Goal: Task Accomplishment & Management: Manage account settings

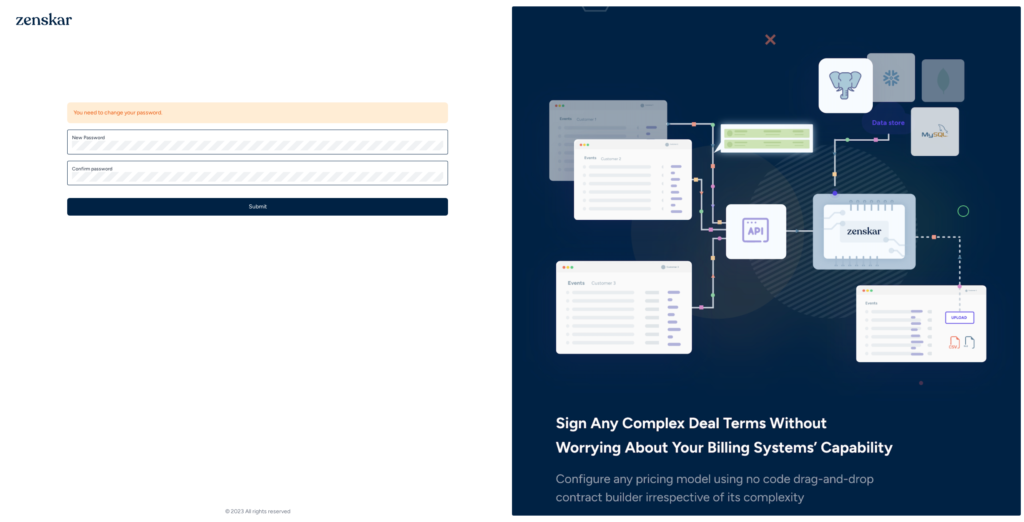
click at [142, 140] on label "New Password" at bounding box center [257, 137] width 371 height 6
click at [217, 128] on div "You need to change your password. New Password Confirm password Submit" at bounding box center [257, 158] width 381 height 113
click at [215, 139] on label "New Password" at bounding box center [257, 137] width 371 height 6
click at [133, 151] on div "New Password" at bounding box center [257, 142] width 381 height 25
click at [286, 267] on div "Update password You need to change your password. New Password Confirm password…" at bounding box center [257, 147] width 509 height 283
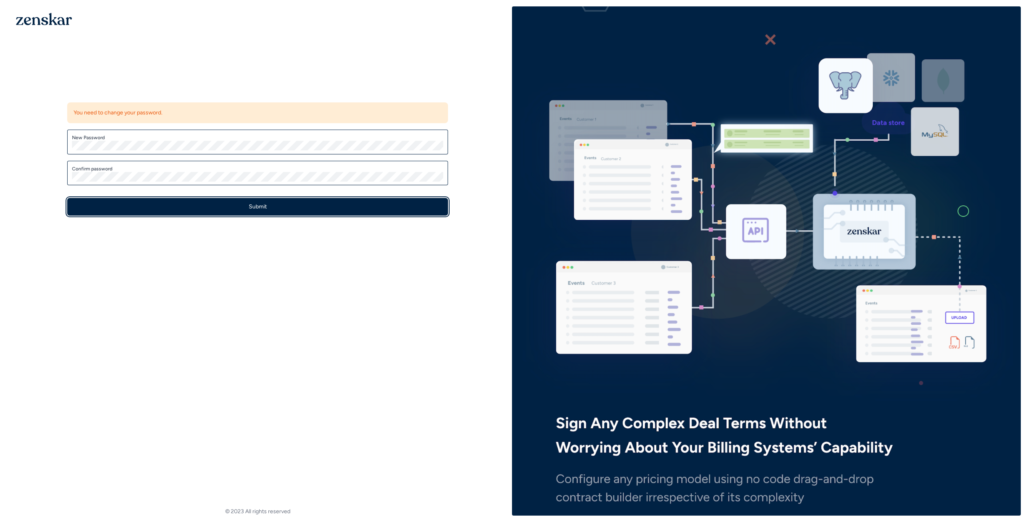
click at [261, 209] on button "Submit" at bounding box center [257, 207] width 381 height 18
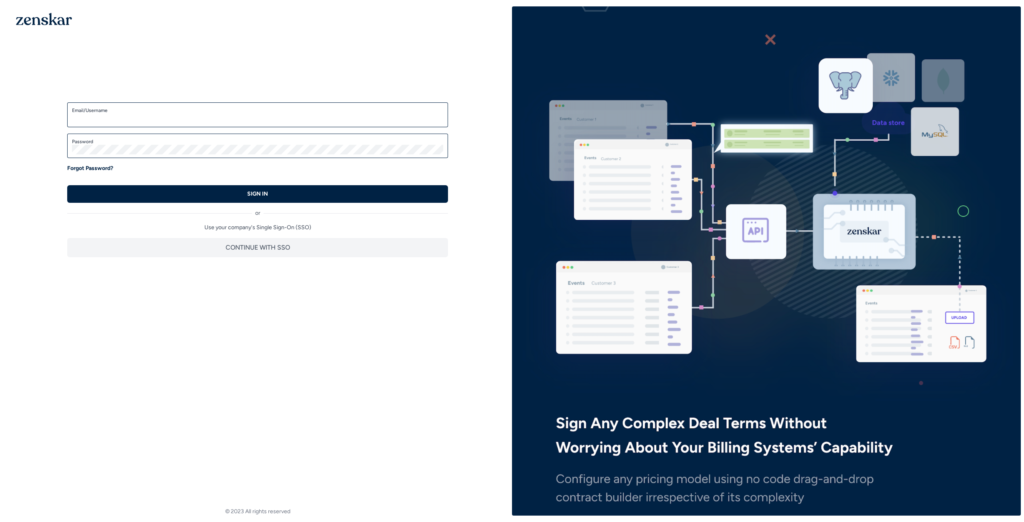
click at [181, 120] on input "Email/Username" at bounding box center [257, 119] width 371 height 10
click at [437, 116] on img at bounding box center [437, 119] width 6 height 10
click at [316, 117] on input "Email/Username" at bounding box center [257, 119] width 371 height 10
click at [214, 101] on div "Welcome back! Enter your credentials to access the account SSO Login Enter your…" at bounding box center [257, 175] width 406 height 190
click at [208, 114] on input "Email/Username" at bounding box center [257, 119] width 371 height 10
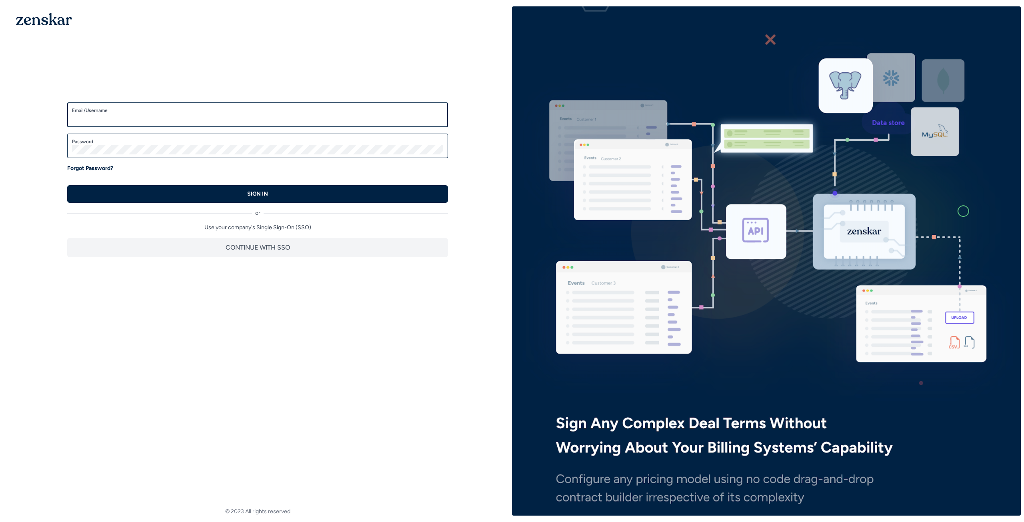
paste input "**********"
type input "**********"
click at [178, 141] on label "Password" at bounding box center [257, 141] width 371 height 6
click at [151, 139] on label "Password" at bounding box center [257, 141] width 371 height 6
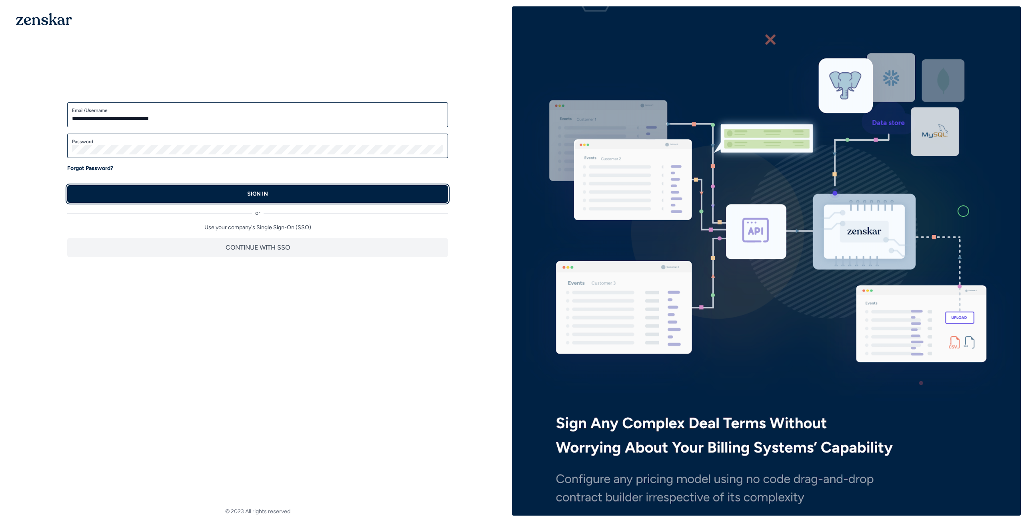
click at [286, 197] on button "SIGN IN" at bounding box center [257, 194] width 381 height 18
